Goal: Transaction & Acquisition: Obtain resource

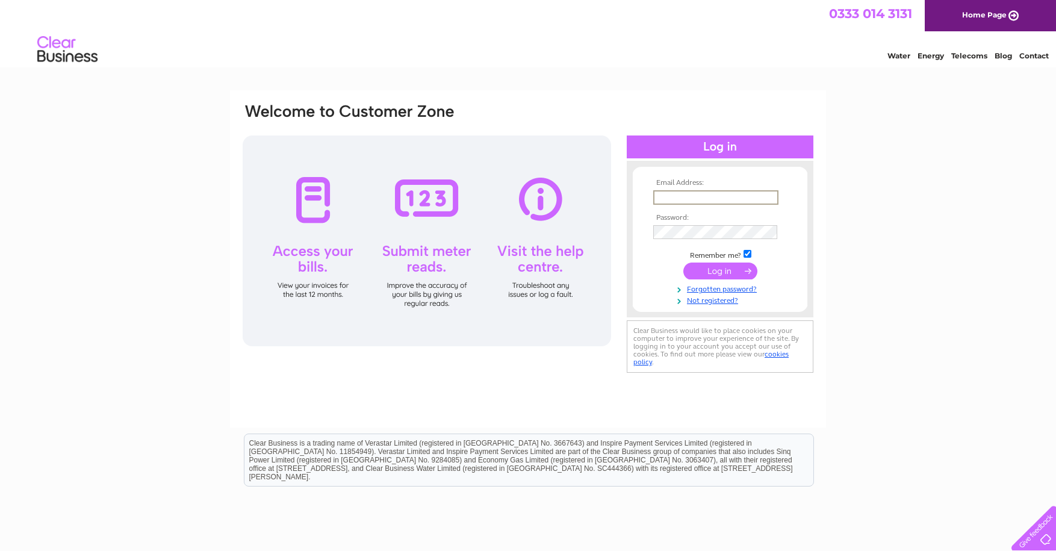
type input "[EMAIL_ADDRESS][DOMAIN_NAME]"
click at [727, 271] on input "submit" at bounding box center [720, 270] width 74 height 17
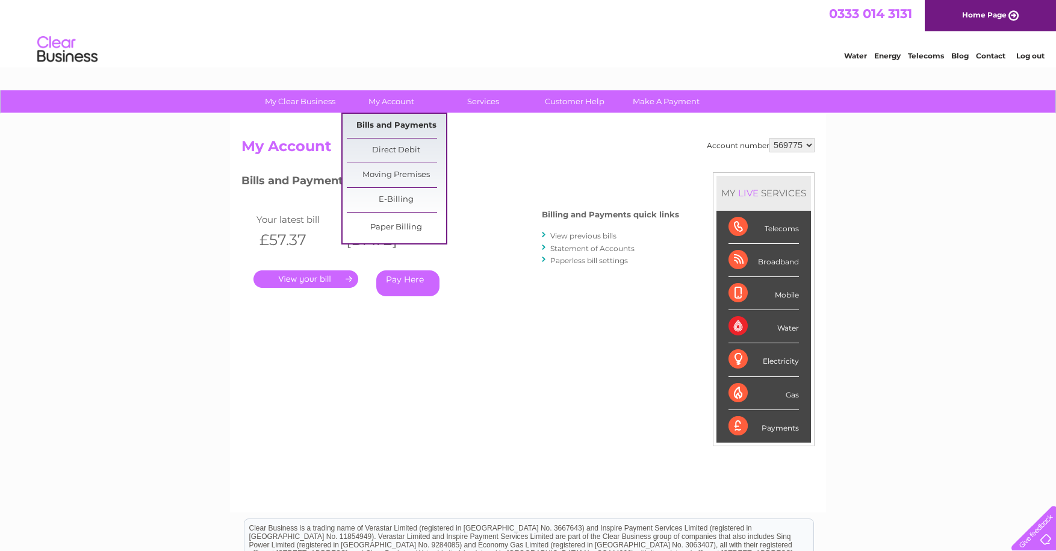
click at [393, 123] on link "Bills and Payments" at bounding box center [396, 126] width 99 height 24
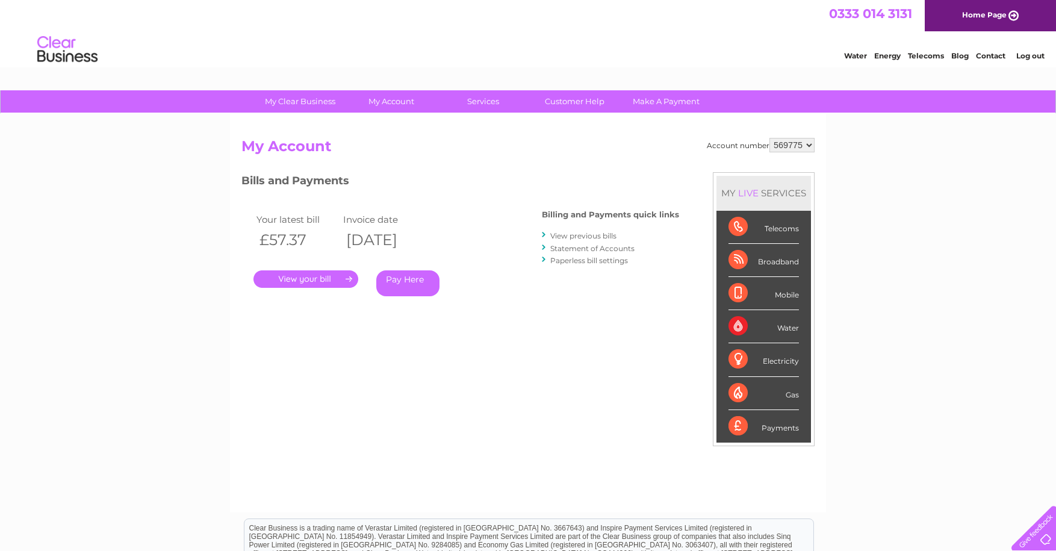
click at [595, 235] on link "View previous bills" at bounding box center [583, 235] width 66 height 9
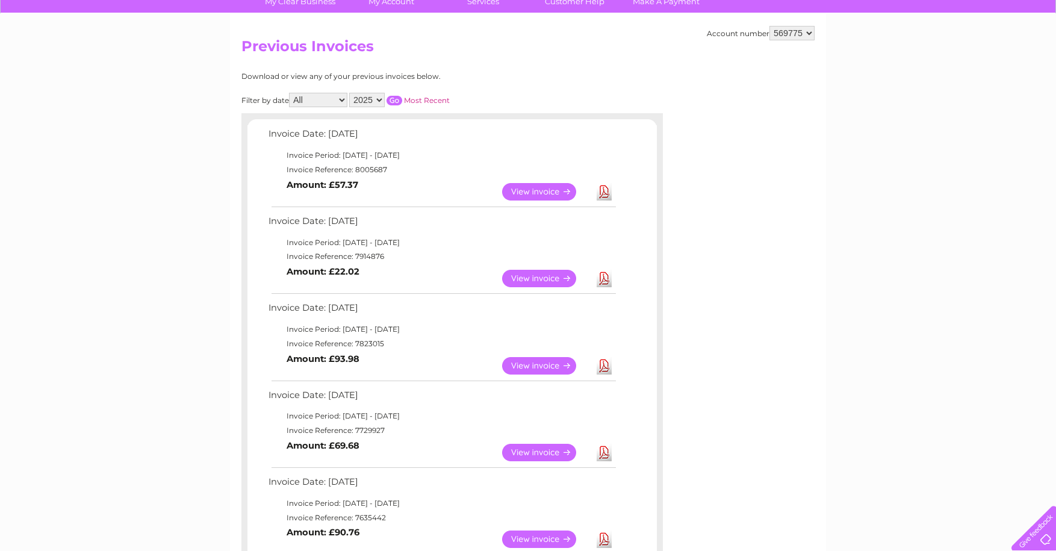
scroll to position [197, 0]
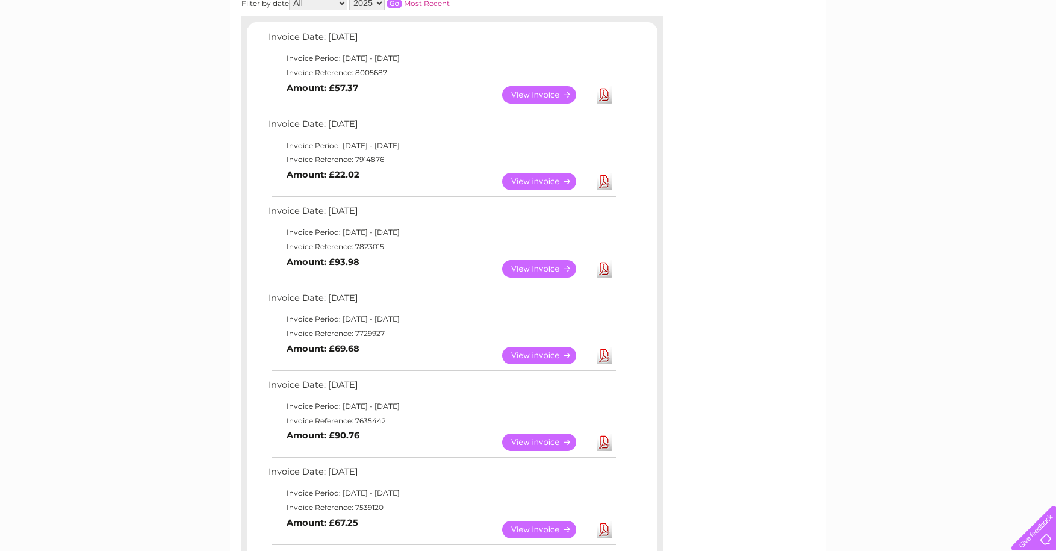
click at [547, 261] on link "View" at bounding box center [546, 268] width 88 height 17
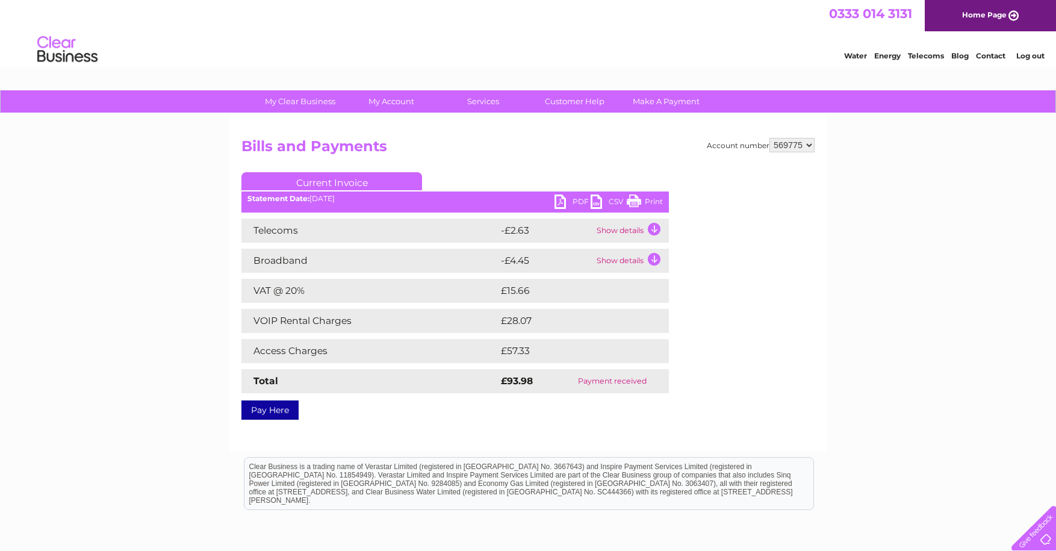
click at [619, 261] on td "Show details" at bounding box center [630, 261] width 75 height 24
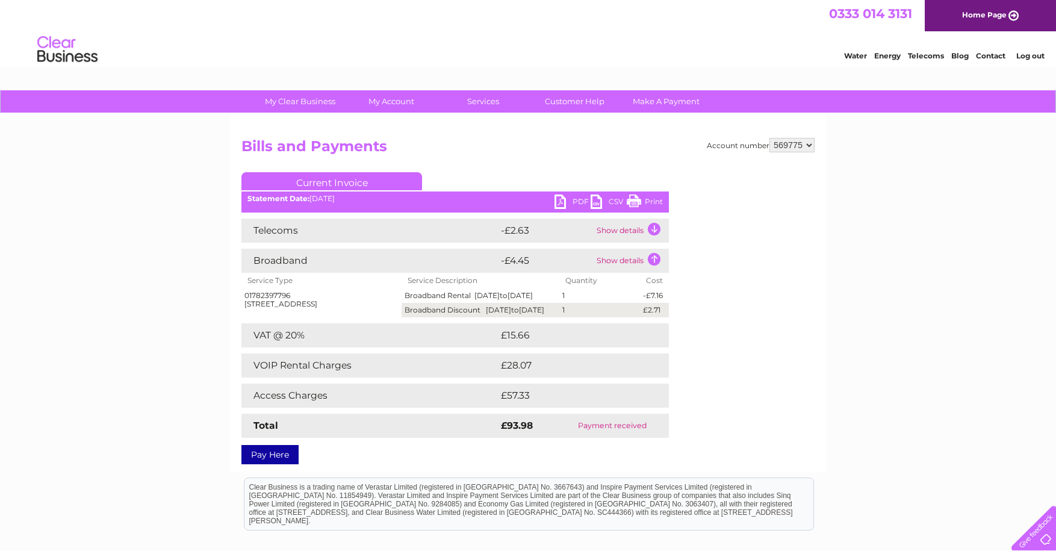
click at [619, 261] on td "Show details" at bounding box center [630, 261] width 75 height 24
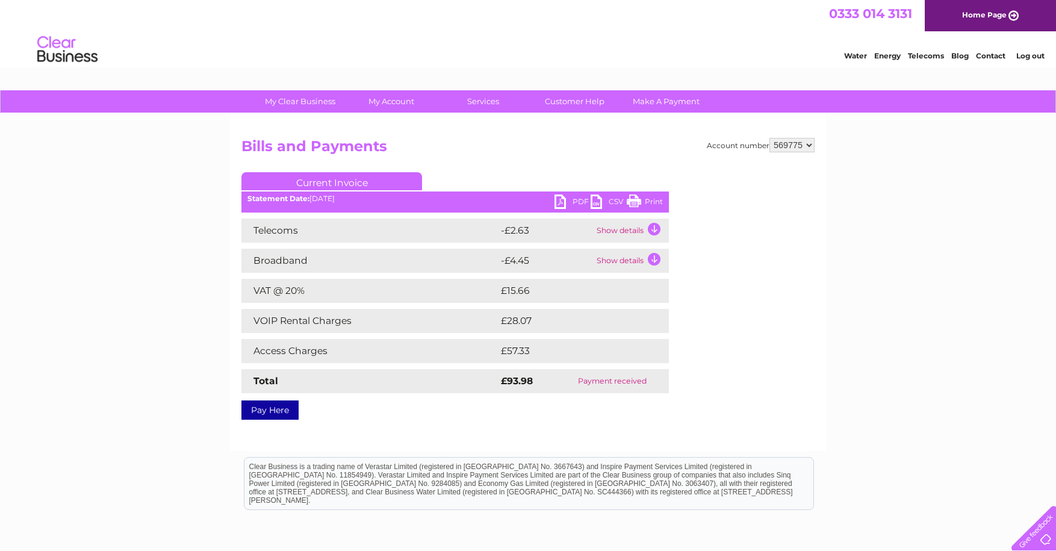
click at [561, 205] on link "PDF" at bounding box center [572, 202] width 36 height 17
click at [559, 205] on link "PDF" at bounding box center [572, 202] width 36 height 17
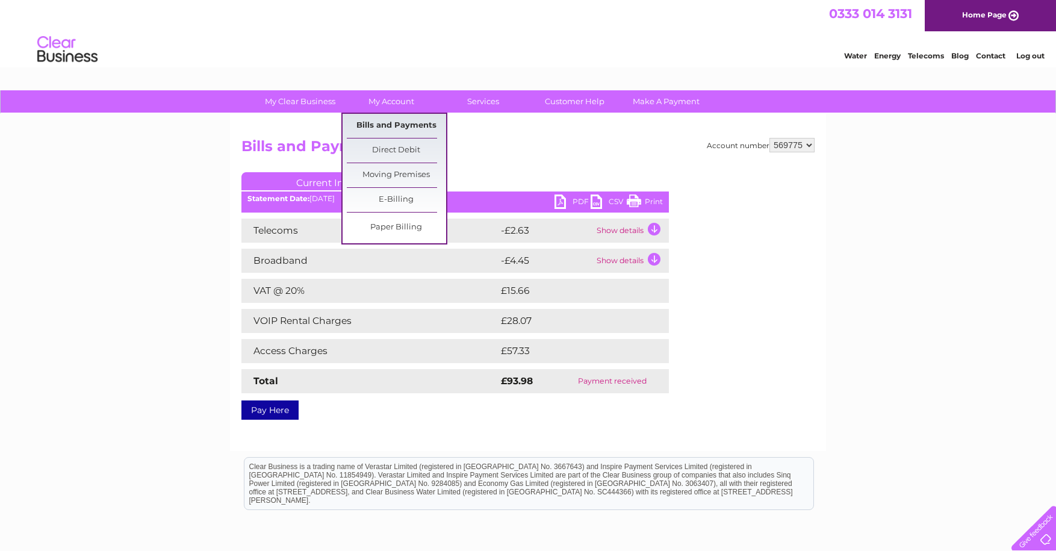
click at [402, 124] on link "Bills and Payments" at bounding box center [396, 126] width 99 height 24
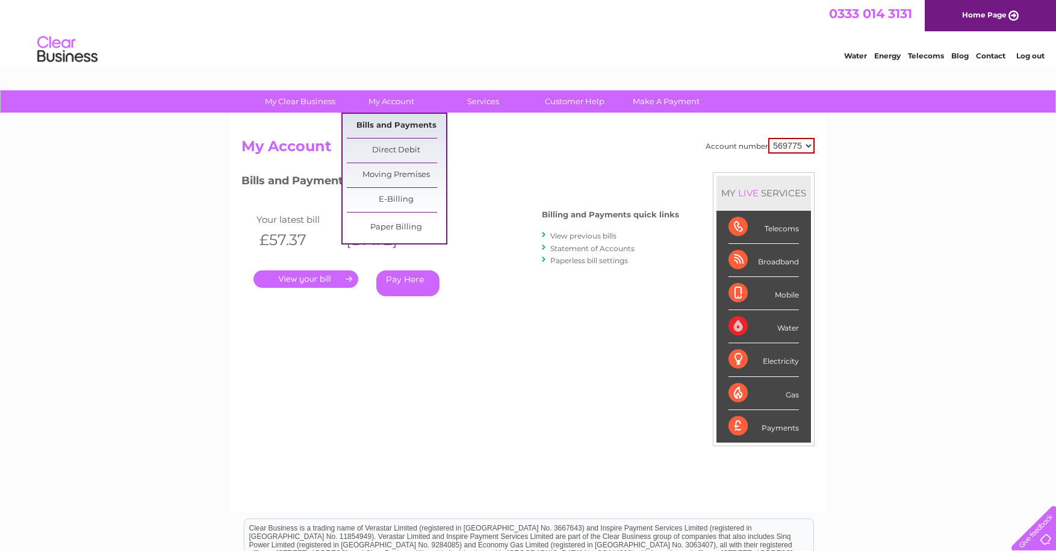
click at [411, 123] on link "Bills and Payments" at bounding box center [396, 126] width 99 height 24
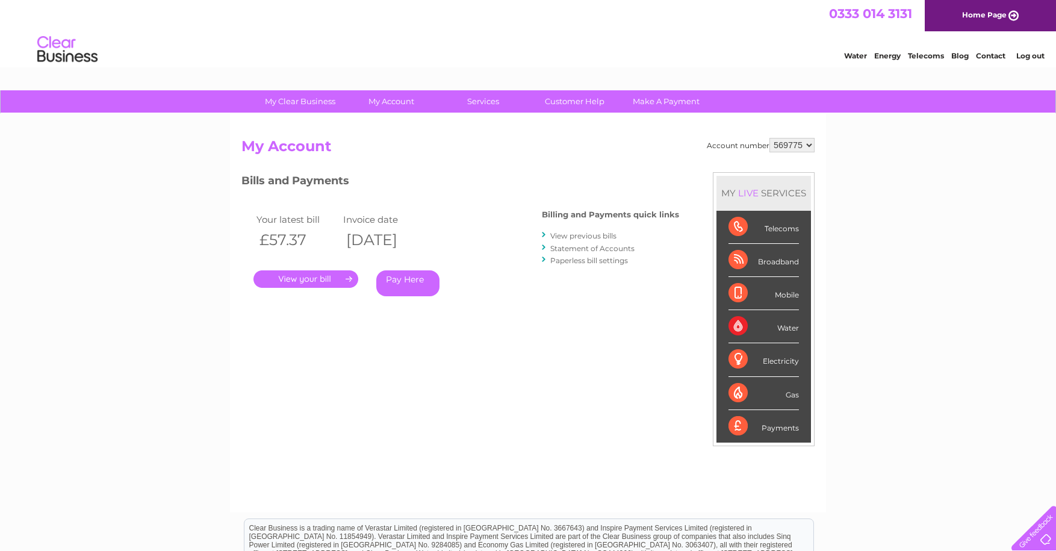
click at [574, 235] on link "View previous bills" at bounding box center [583, 235] width 66 height 9
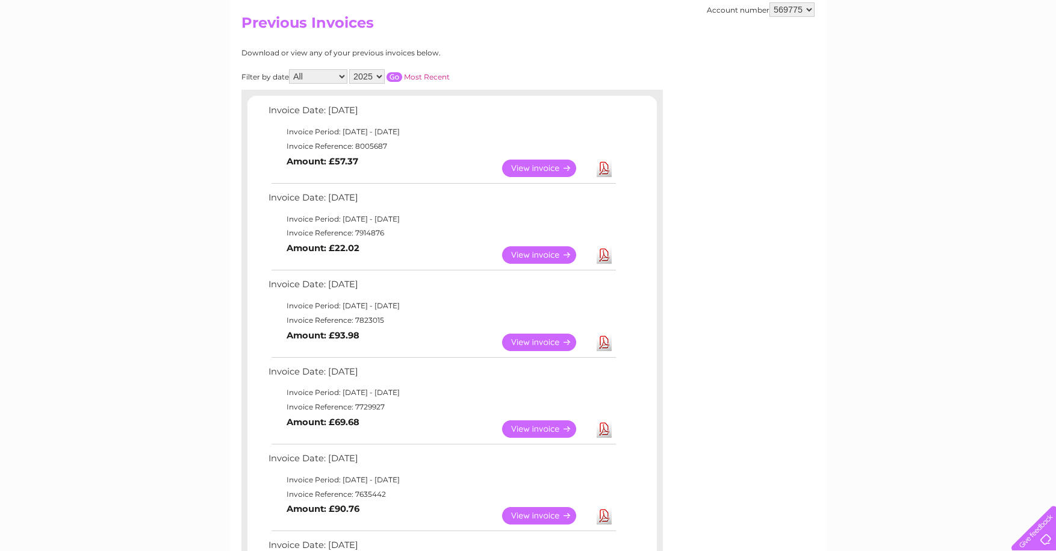
scroll to position [250, 0]
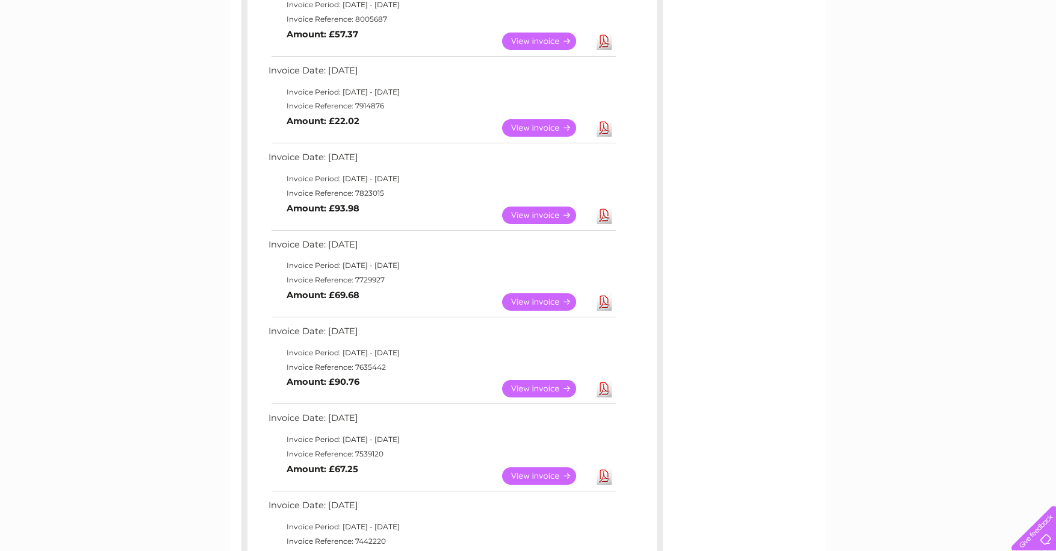
click at [539, 293] on link "View" at bounding box center [546, 301] width 88 height 17
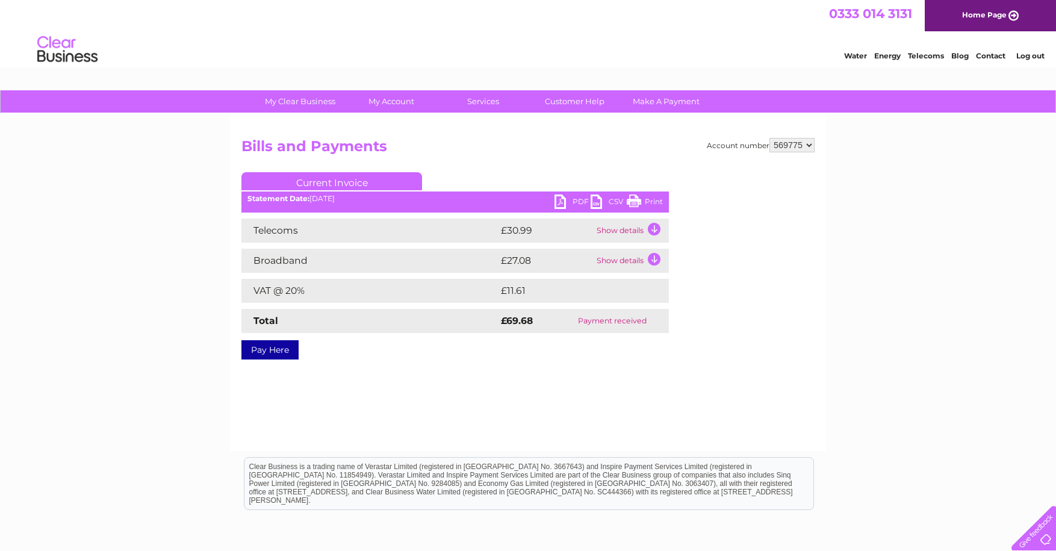
click at [561, 201] on link "PDF" at bounding box center [572, 202] width 36 height 17
click at [560, 200] on link "PDF" at bounding box center [572, 202] width 36 height 17
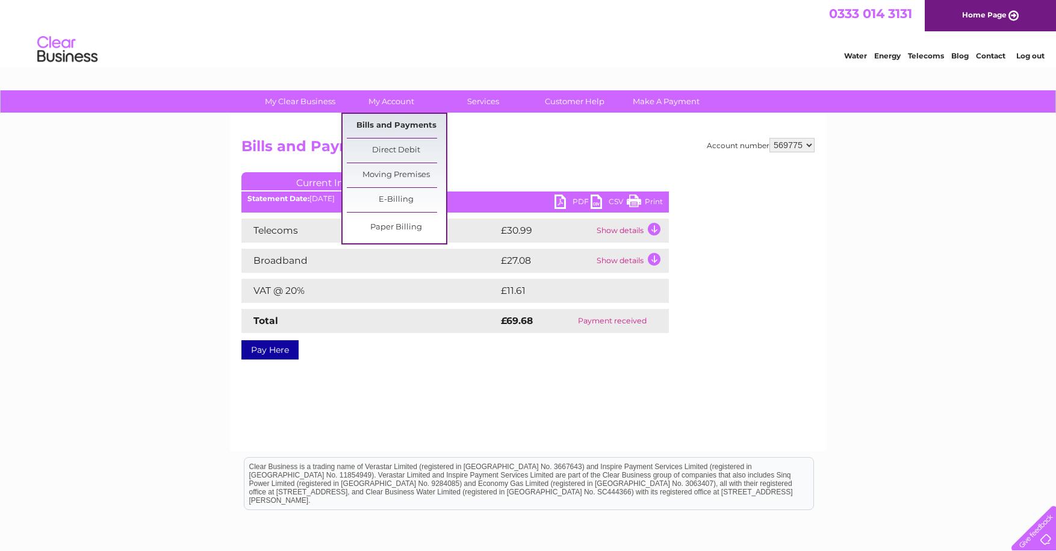
click at [382, 128] on link "Bills and Payments" at bounding box center [396, 126] width 99 height 24
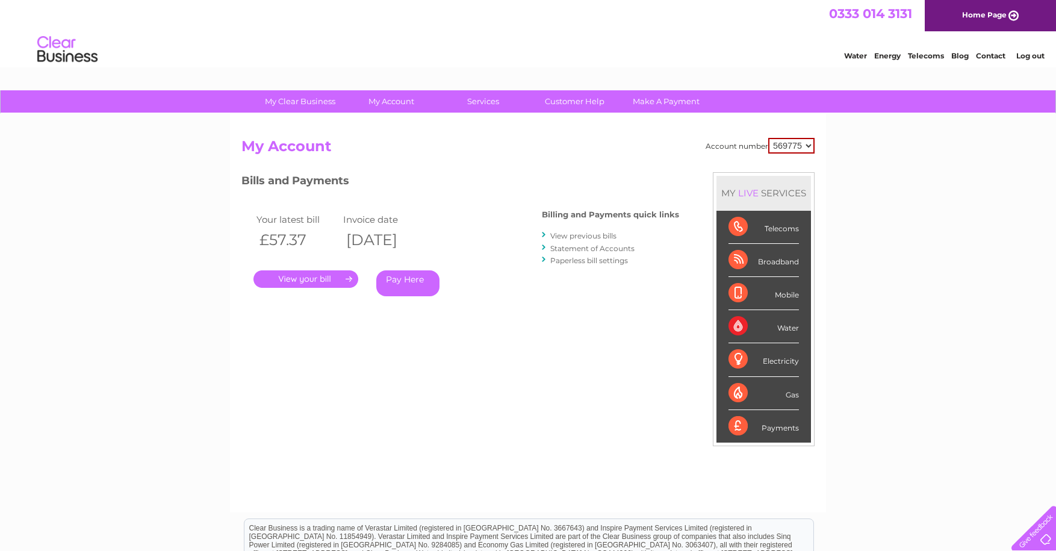
click at [581, 233] on link "View previous bills" at bounding box center [583, 235] width 66 height 9
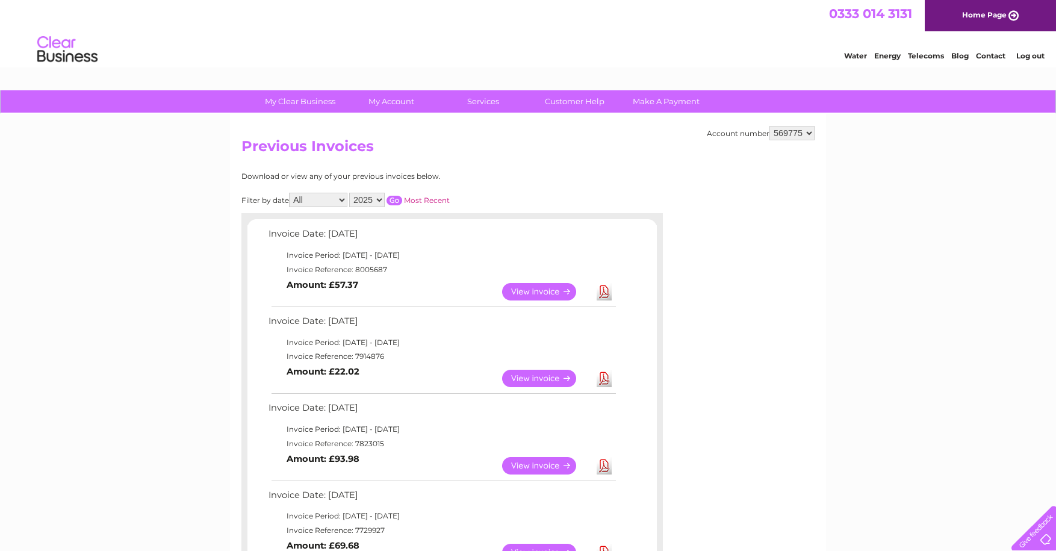
scroll to position [97, 0]
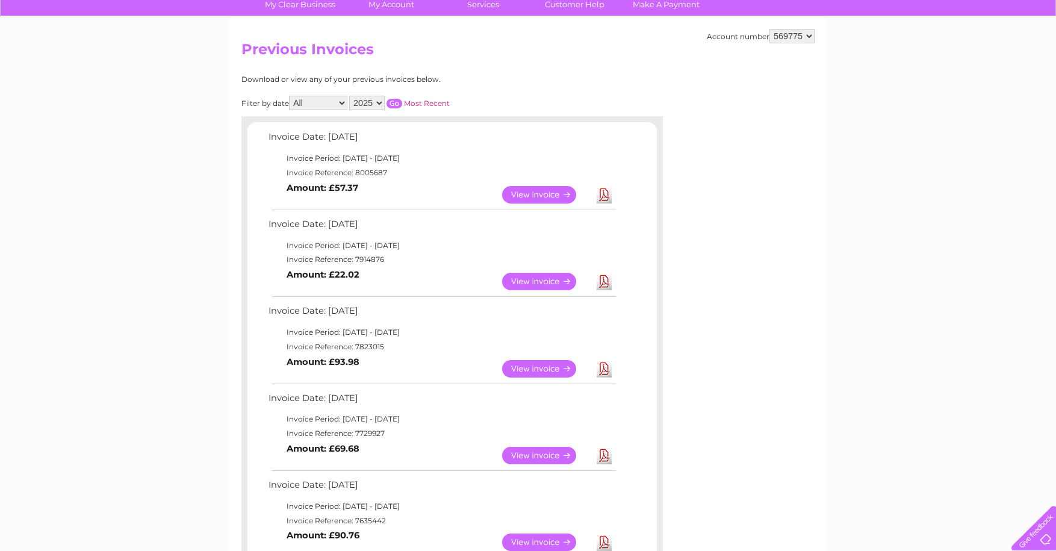
click at [550, 277] on link "View" at bounding box center [546, 281] width 88 height 17
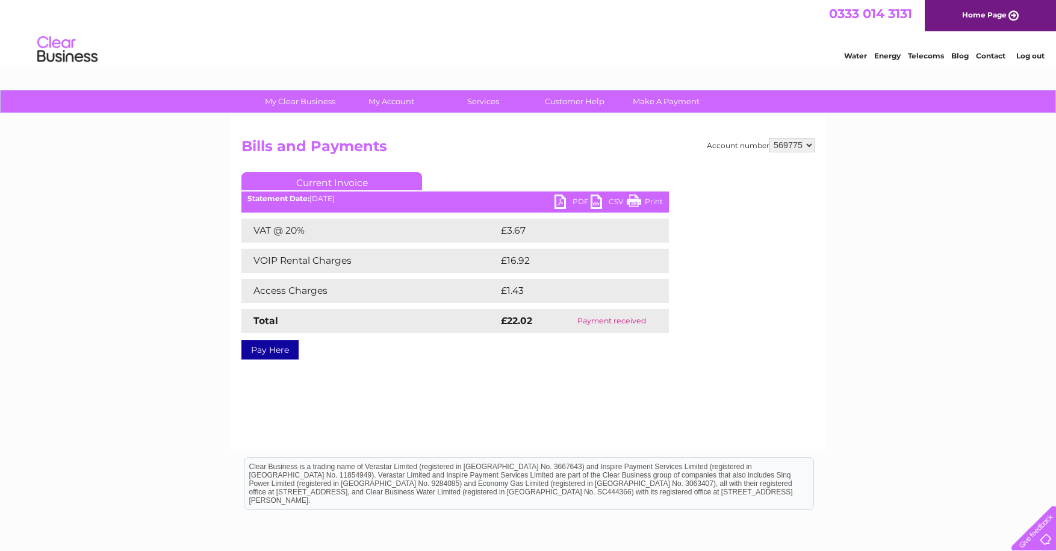
click at [558, 198] on link "PDF" at bounding box center [572, 202] width 36 height 17
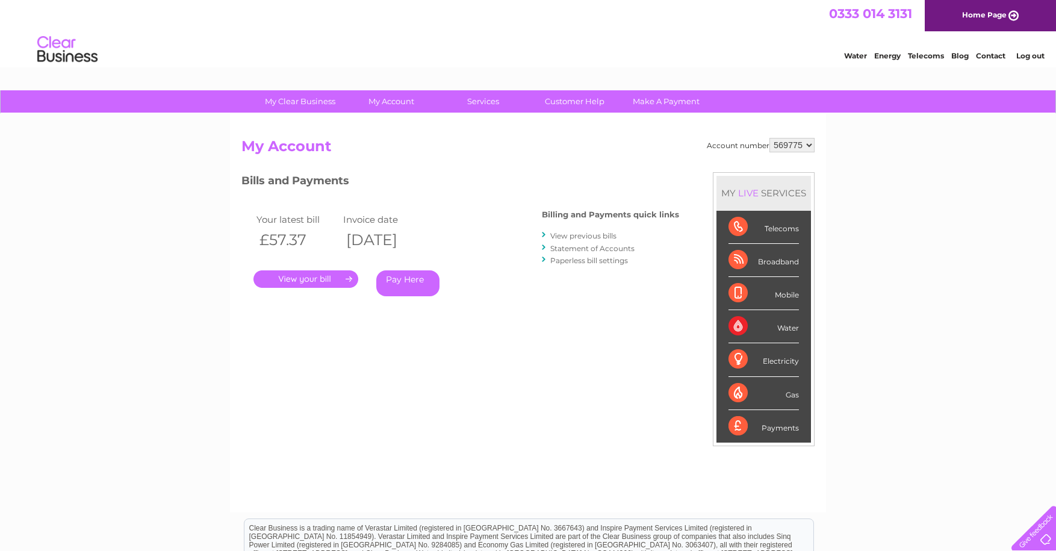
click at [291, 276] on link "." at bounding box center [305, 278] width 105 height 17
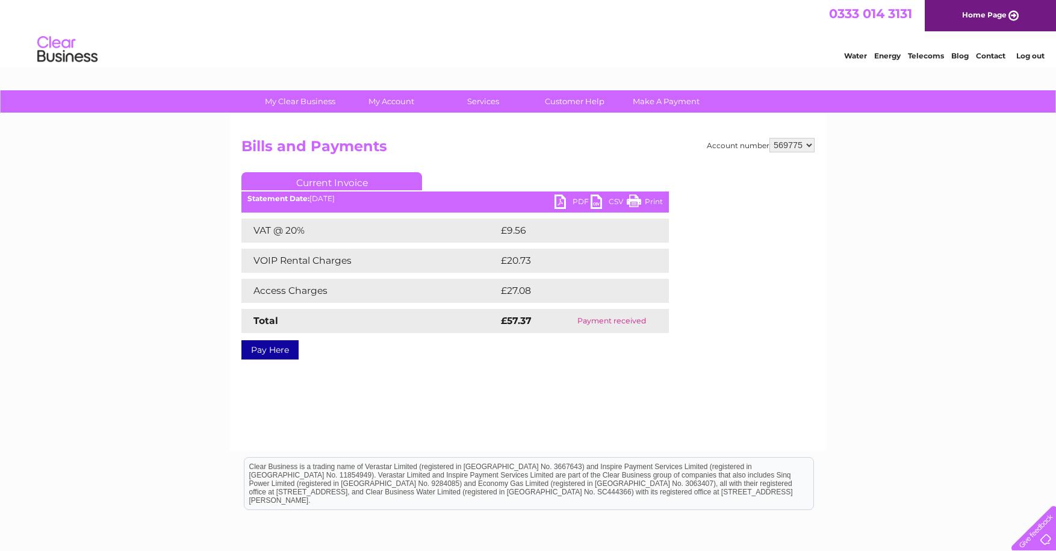
click at [558, 201] on link "PDF" at bounding box center [572, 202] width 36 height 17
